Goal: Communication & Community: Answer question/provide support

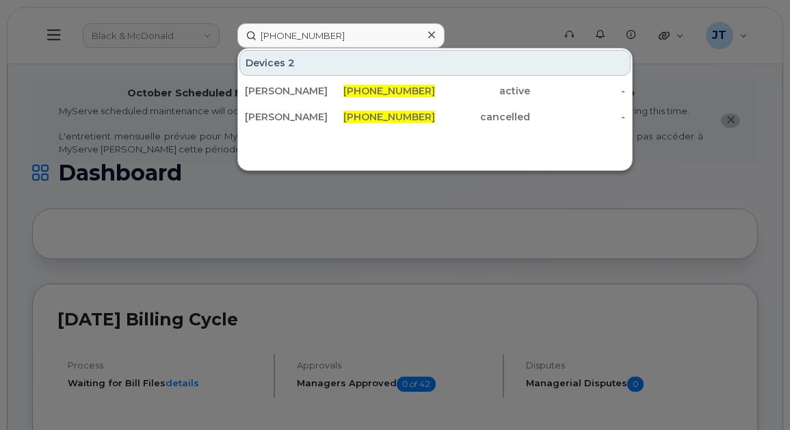
type input "647-285-7999"
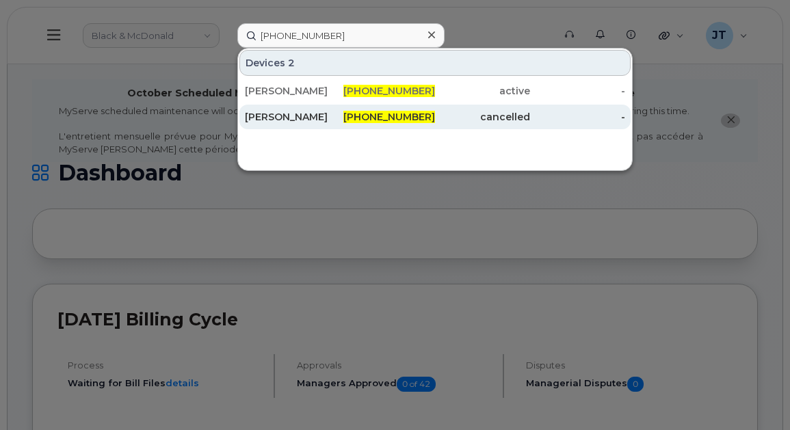
click at [311, 116] on div "[PERSON_NAME]" at bounding box center [292, 117] width 95 height 14
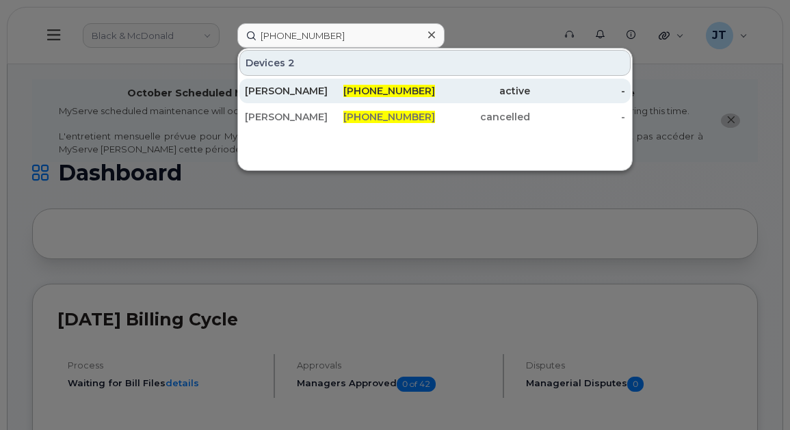
click at [420, 95] on span "647-285-7999" at bounding box center [389, 91] width 92 height 12
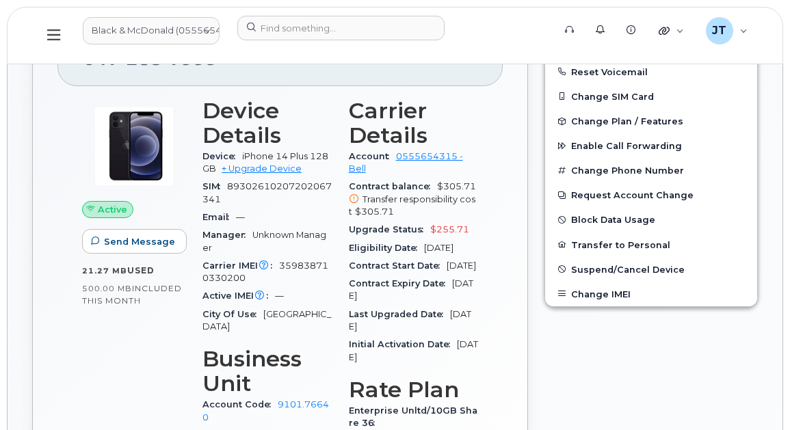
scroll to position [410, 0]
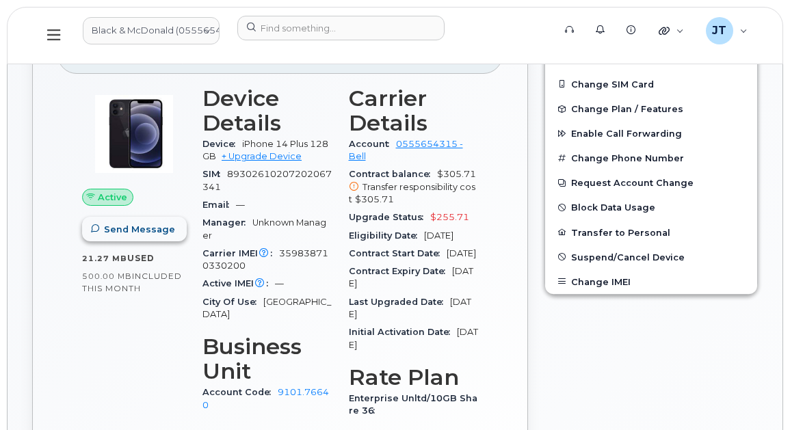
click at [157, 236] on span "Send Message" at bounding box center [139, 229] width 71 height 13
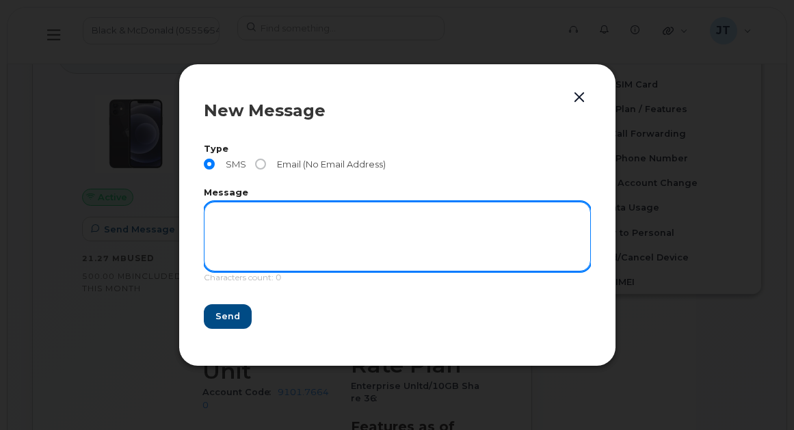
click at [304, 231] on textarea at bounding box center [397, 237] width 387 height 70
type textarea "test"
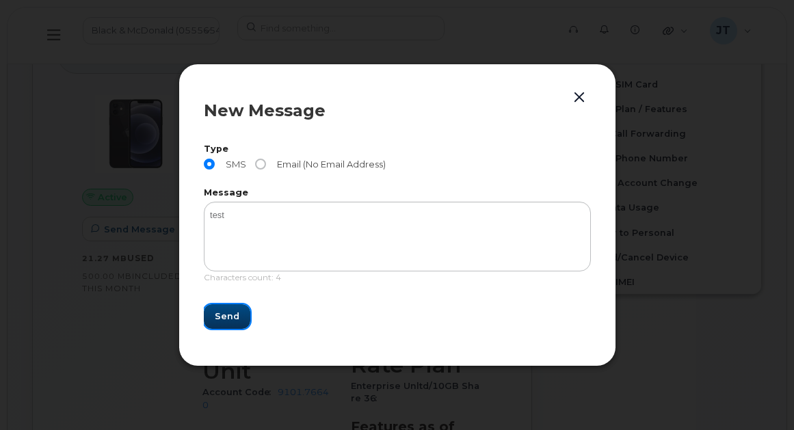
click at [229, 317] on span "Send" at bounding box center [227, 316] width 25 height 13
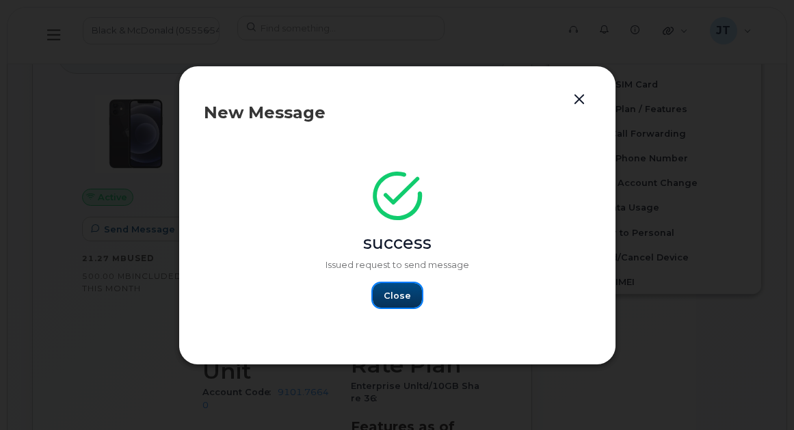
click at [387, 294] on span "Close" at bounding box center [397, 295] width 27 height 13
